Goal: Information Seeking & Learning: Check status

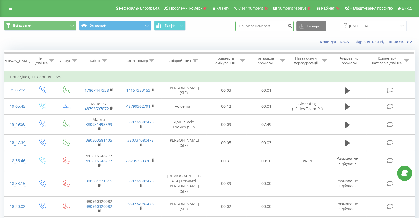
click at [266, 26] on input at bounding box center [264, 26] width 58 height 10
paste input "380443860491"
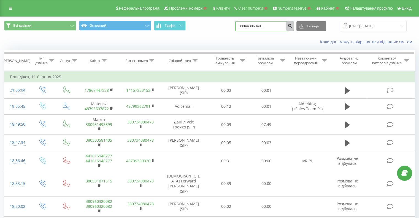
type input "380443860491"
click at [292, 26] on icon "submit" at bounding box center [290, 24] width 5 height 3
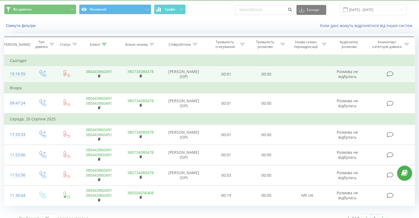
scroll to position [24, 0]
